Goal: Navigation & Orientation: Find specific page/section

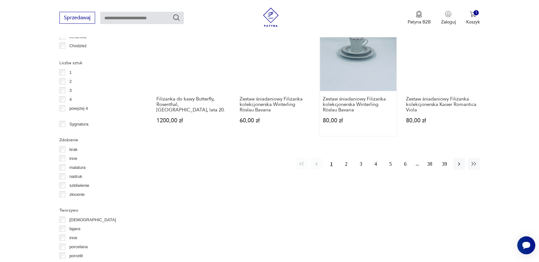
scroll to position [633, 0]
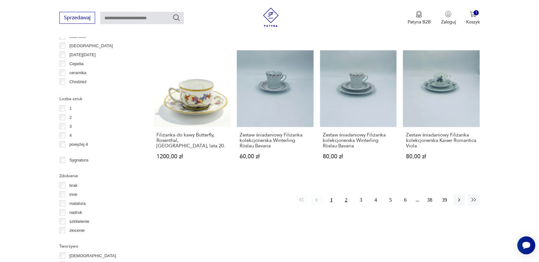
click at [347, 199] on button "2" at bounding box center [346, 200] width 12 height 12
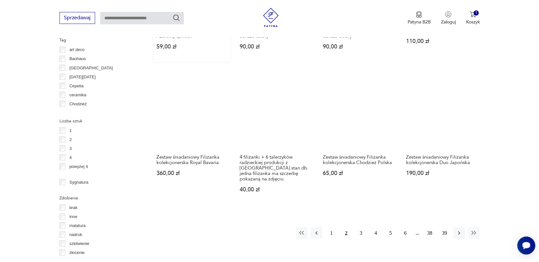
scroll to position [656, 0]
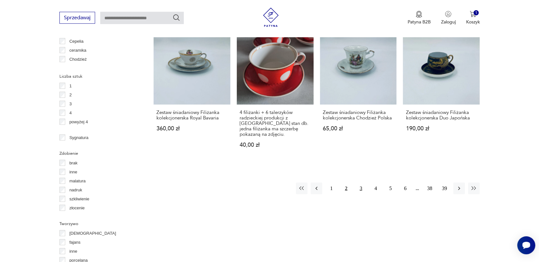
click at [357, 183] on button "3" at bounding box center [361, 189] width 12 height 12
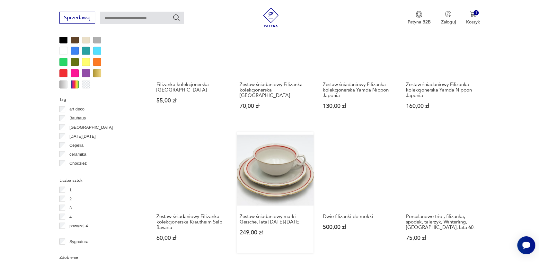
scroll to position [725, 0]
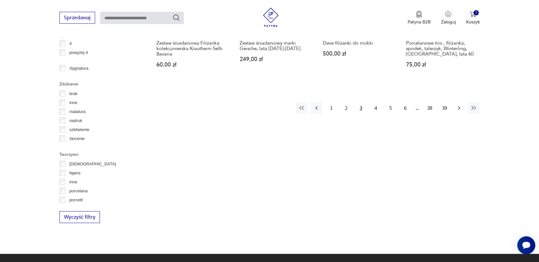
click at [461, 105] on icon "button" at bounding box center [459, 108] width 6 height 6
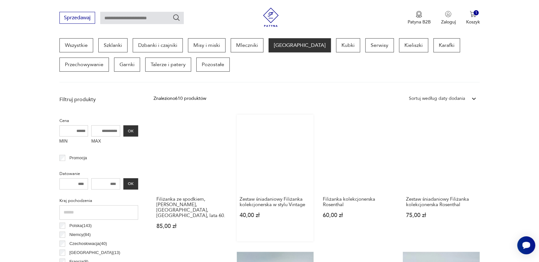
scroll to position [170, 0]
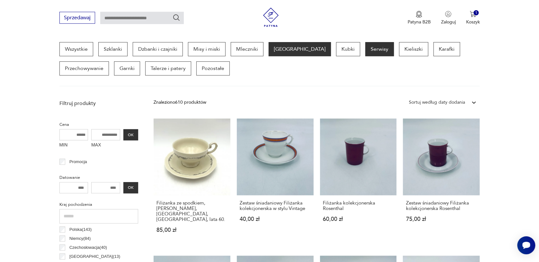
click at [365, 54] on p "Serwisy" at bounding box center [379, 49] width 29 height 14
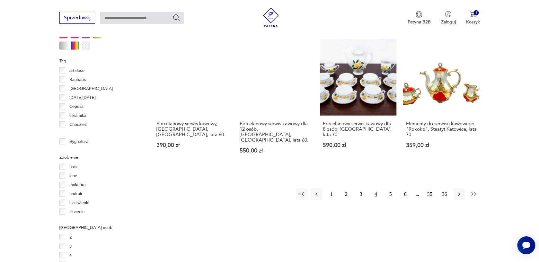
scroll to position [656, 0]
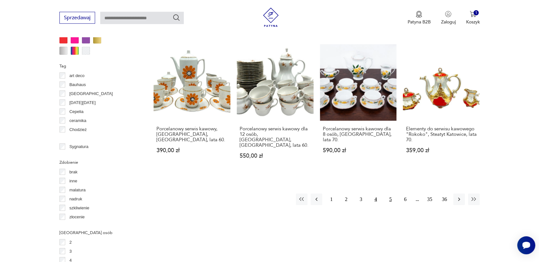
click at [388, 194] on button "5" at bounding box center [390, 200] width 12 height 12
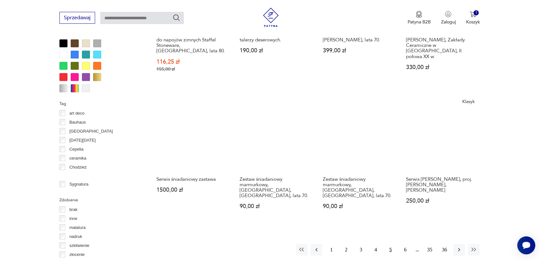
scroll to position [621, 0]
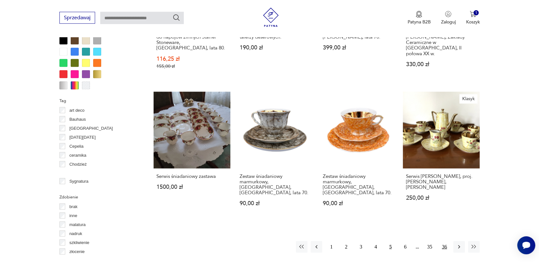
click at [446, 241] on button "36" at bounding box center [444, 247] width 12 height 12
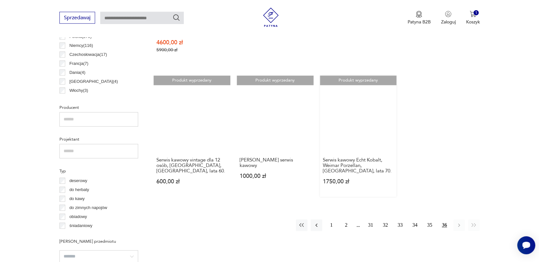
scroll to position [413, 0]
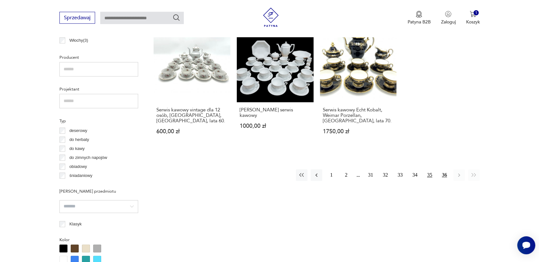
click at [426, 177] on button "35" at bounding box center [429, 176] width 12 height 12
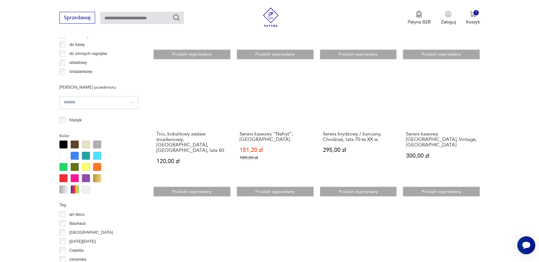
scroll to position [621, 0]
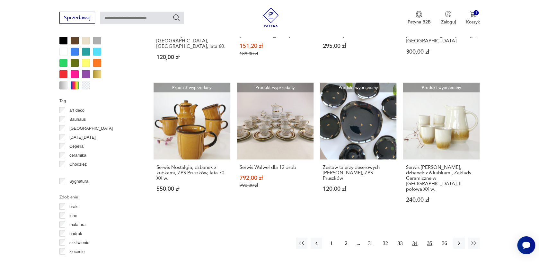
click at [414, 238] on button "34" at bounding box center [415, 244] width 12 height 12
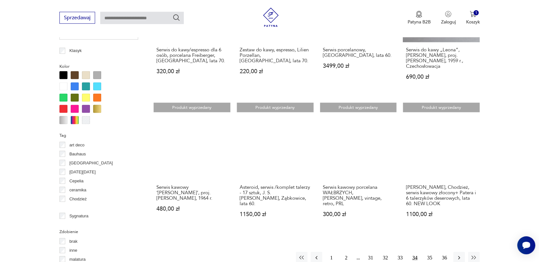
scroll to position [656, 0]
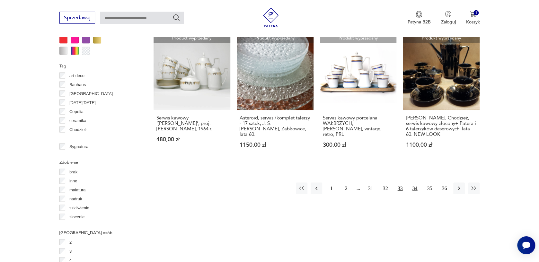
click at [401, 183] on button "33" at bounding box center [400, 189] width 12 height 12
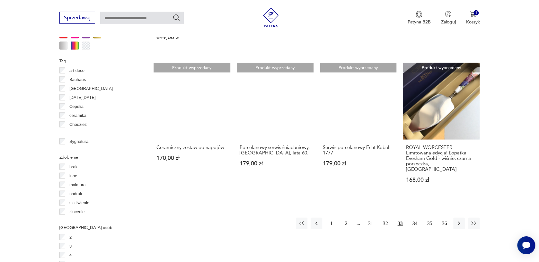
scroll to position [691, 0]
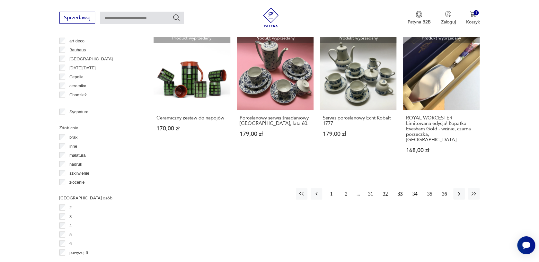
click at [387, 188] on button "32" at bounding box center [385, 194] width 12 height 12
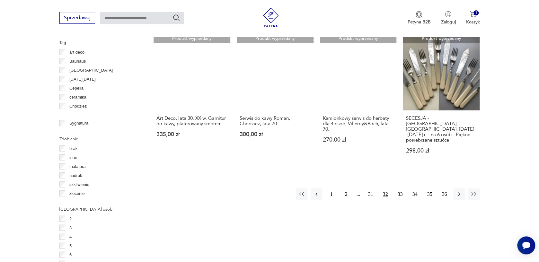
scroll to position [691, 0]
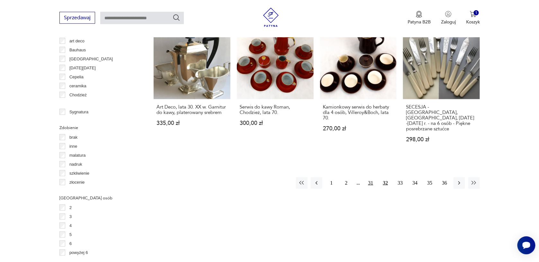
click at [372, 177] on button "31" at bounding box center [370, 183] width 12 height 12
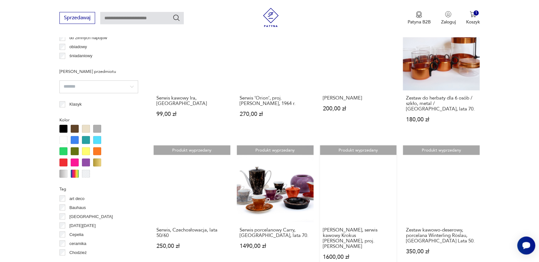
scroll to position [587, 0]
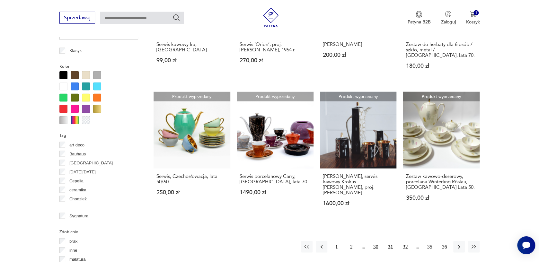
click at [375, 241] on button "30" at bounding box center [376, 247] width 12 height 12
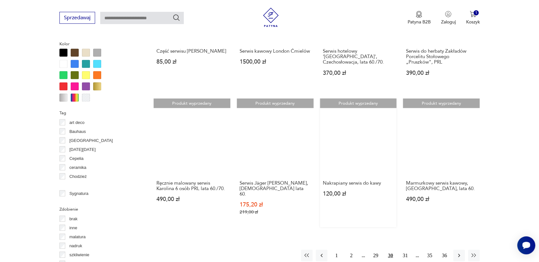
scroll to position [621, 0]
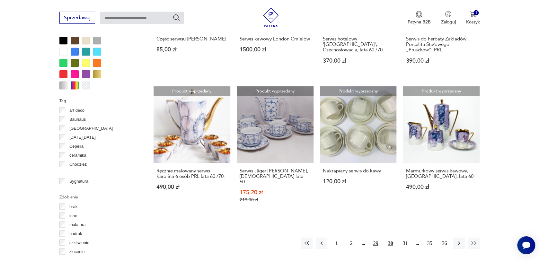
click at [376, 238] on button "29" at bounding box center [376, 244] width 12 height 12
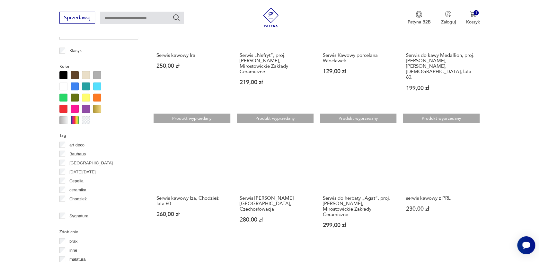
scroll to position [656, 0]
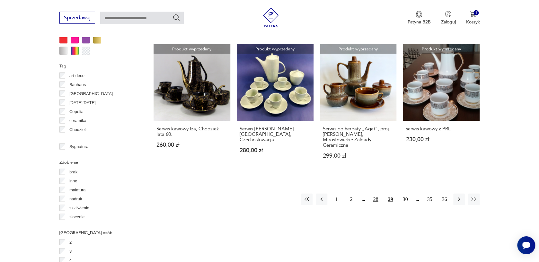
click at [372, 194] on button "28" at bounding box center [376, 200] width 12 height 12
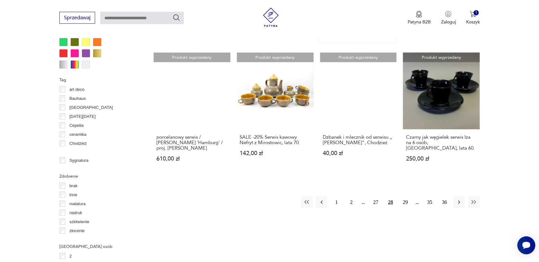
scroll to position [656, 0]
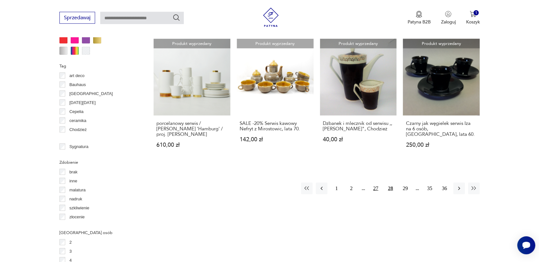
click at [375, 183] on button "27" at bounding box center [376, 189] width 12 height 12
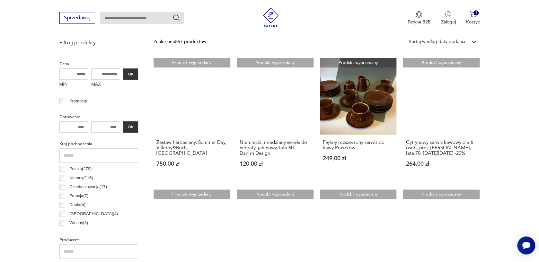
scroll to position [243, 0]
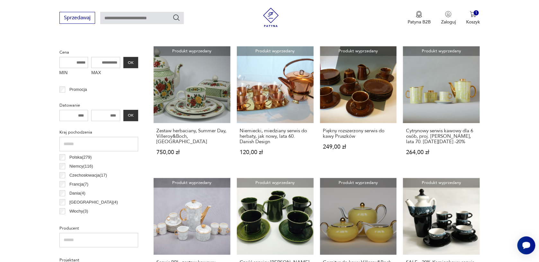
click at [90, 175] on p "Czechosłowacja ( 17 )" at bounding box center [88, 175] width 38 height 7
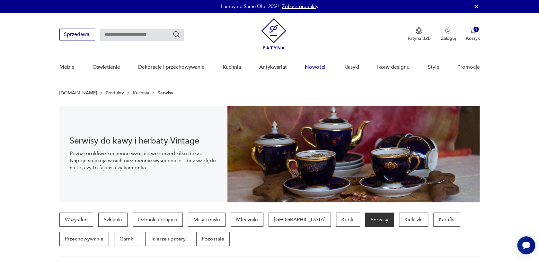
click at [315, 66] on link "Nowości" at bounding box center [315, 67] width 21 height 25
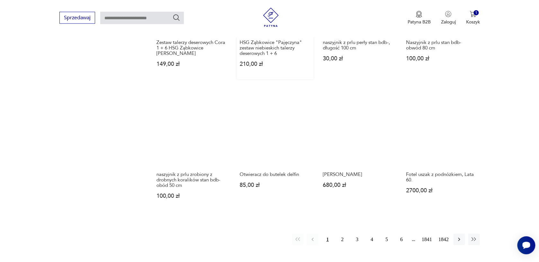
scroll to position [465, 0]
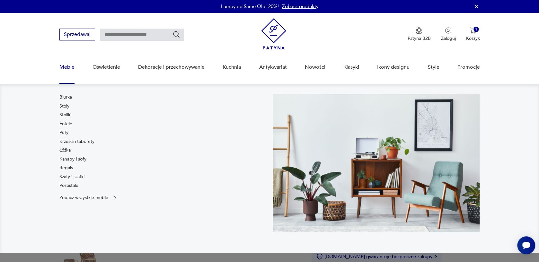
click at [66, 66] on link "Meble" at bounding box center [66, 67] width 15 height 25
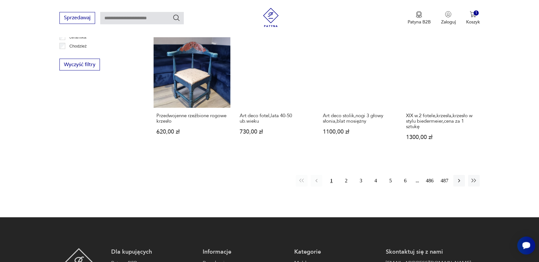
scroll to position [672, 0]
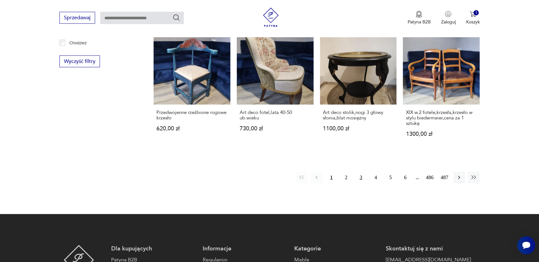
click at [359, 172] on button "3" at bounding box center [361, 178] width 12 height 12
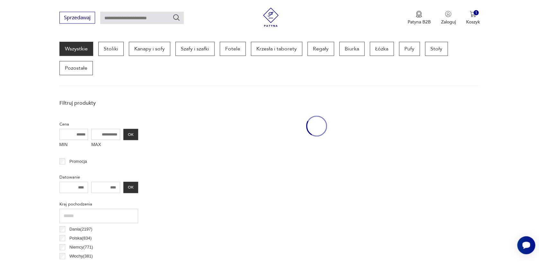
scroll to position [170, 0]
